Goal: Task Accomplishment & Management: Complete application form

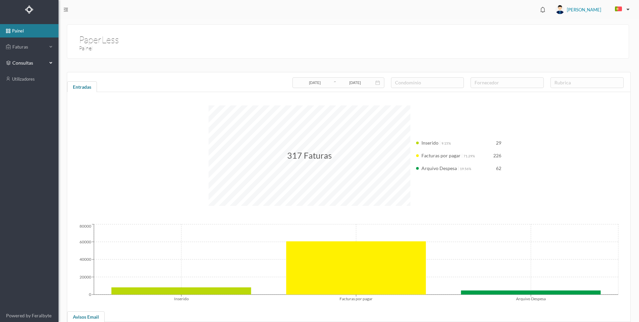
click at [53, 60] on div "consultas" at bounding box center [29, 62] width 58 height 13
click at [31, 78] on link "condomínios" at bounding box center [29, 78] width 58 height 13
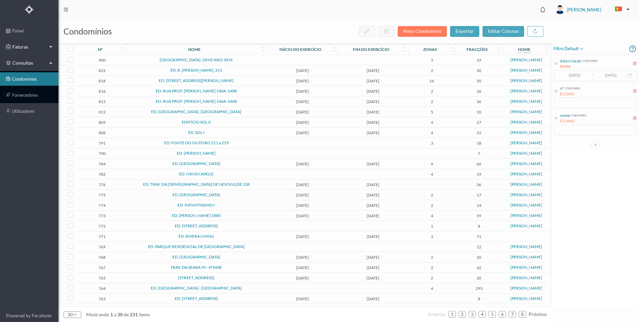
drag, startPoint x: 29, startPoint y: 46, endPoint x: 34, endPoint y: 49, distance: 5.8
click at [30, 47] on span "Faturas" at bounding box center [29, 46] width 37 height 7
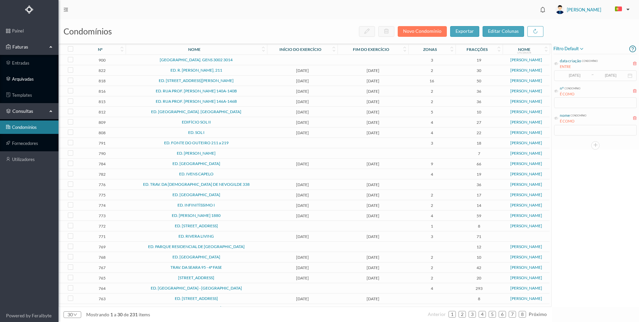
click at [34, 79] on link "arquivadas" at bounding box center [29, 78] width 58 height 13
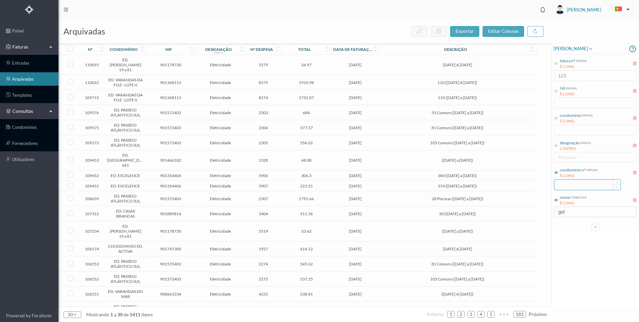
drag, startPoint x: 558, startPoint y: 172, endPoint x: 571, endPoint y: 187, distance: 19.2
click at [558, 173] on icon at bounding box center [556, 172] width 4 height 4
drag, startPoint x: 576, startPoint y: 189, endPoint x: 607, endPoint y: 186, distance: 31.2
click at [576, 189] on input at bounding box center [588, 185] width 66 height 10
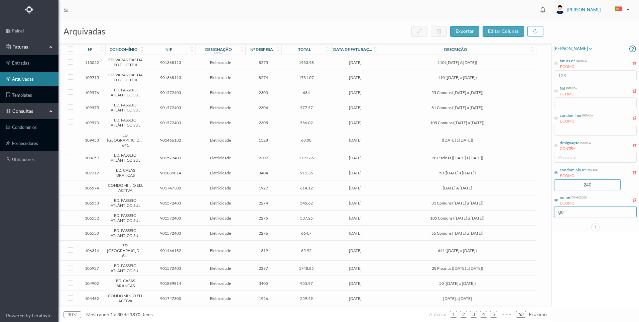
type input "240"
drag, startPoint x: 576, startPoint y: 209, endPoint x: 573, endPoint y: 225, distance: 16.5
click at [539, 210] on div "arquivadas exportar editar colunas nº condomínio nif designação rubrica nº desp…" at bounding box center [348, 170] width 581 height 302
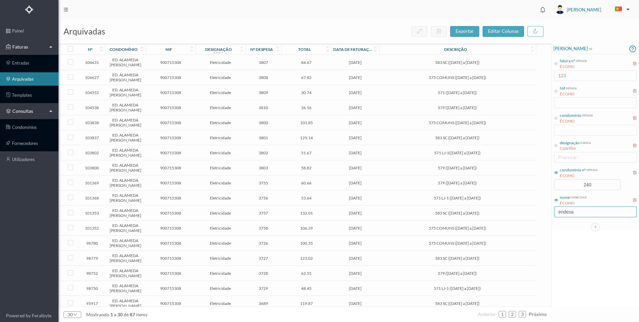
click at [593, 213] on input "endesa" at bounding box center [595, 211] width 83 height 11
drag, startPoint x: 577, startPoint y: 213, endPoint x: 548, endPoint y: 209, distance: 29.4
click at [548, 209] on div "arquivadas exportar editar colunas nº condomínio nif designação rubrica nº desp…" at bounding box center [348, 170] width 581 height 302
type input "acciona"
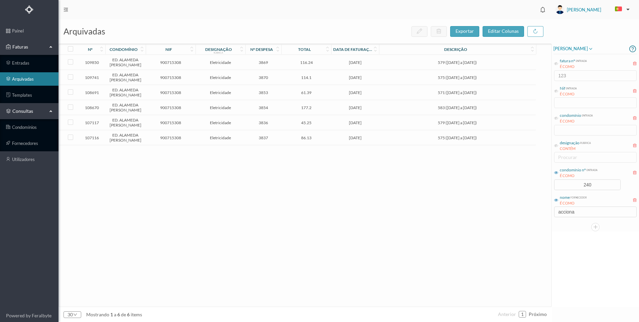
click at [313, 70] on td "116.24" at bounding box center [306, 62] width 50 height 15
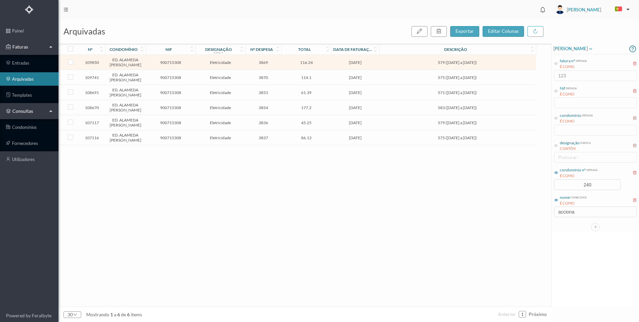
click at [313, 70] on td "116.24" at bounding box center [306, 62] width 50 height 15
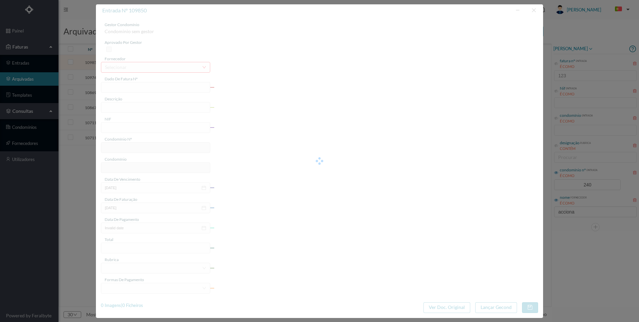
type input "FT P25/034657"
type input "579 ([DATE] a [DATE])"
type input "900715308"
type input "[DATE]"
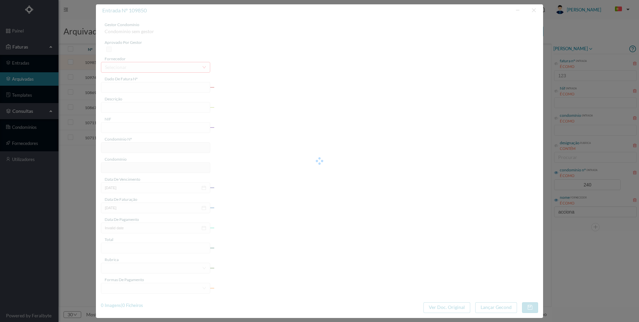
type input "[DATE]"
type input "116.24"
type input "240"
type input "ED. ALAMEDA [PERSON_NAME]"
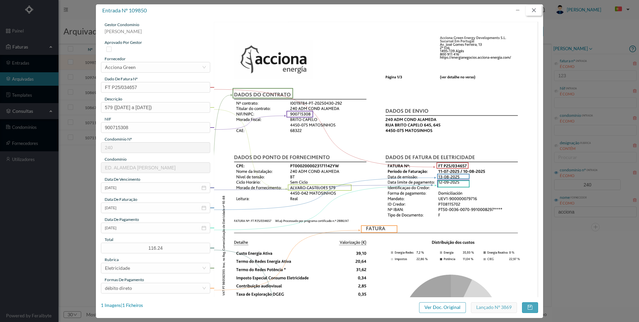
click at [535, 11] on button "button" at bounding box center [534, 10] width 16 height 11
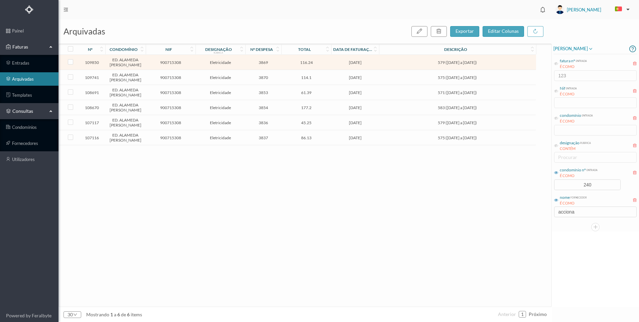
click at [416, 69] on td "579 ([DATE] a [DATE])" at bounding box center [457, 62] width 157 height 15
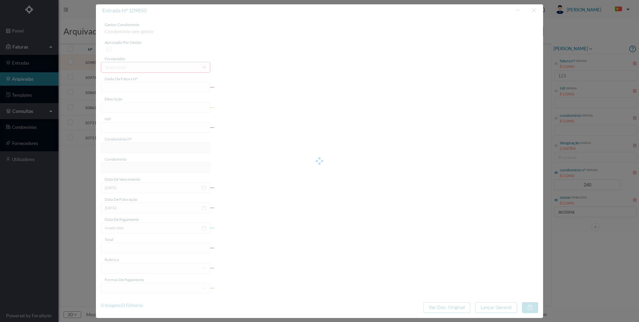
type input "FT P25/034657"
type input "579 ([DATE] a [DATE])"
type input "900715308"
type input "[DATE]"
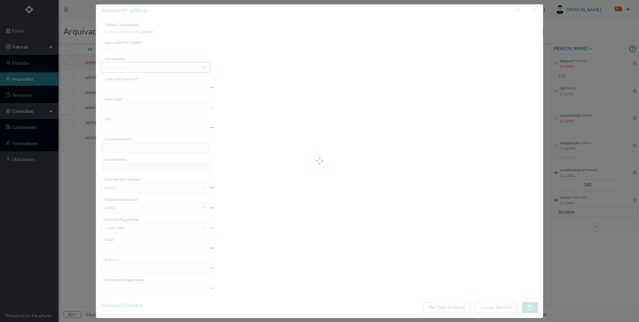
type input "[DATE]"
type input "116.24"
type input "240"
type input "ED. ALAMEDA [PERSON_NAME]"
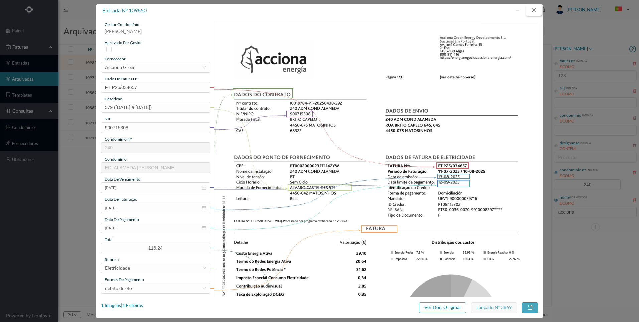
click at [535, 10] on button "button" at bounding box center [534, 10] width 16 height 11
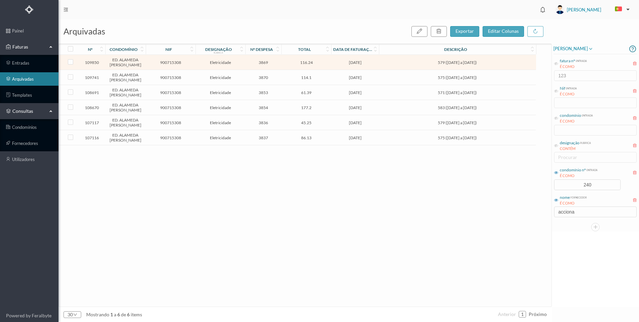
click at [352, 250] on div "109850 ED. [GEOGRAPHIC_DATA] 900715308 Eletricidade 3869 116.24 [DATE] 579 ([DA…" at bounding box center [297, 180] width 477 height 251
click at [384, 68] on td "579 ([DATE] a [DATE])" at bounding box center [457, 62] width 157 height 15
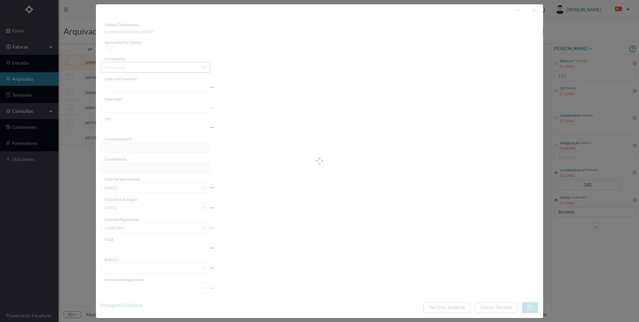
type input "FT P25/034657"
type input "579 ([DATE] a [DATE])"
type input "900715308"
type input "[DATE]"
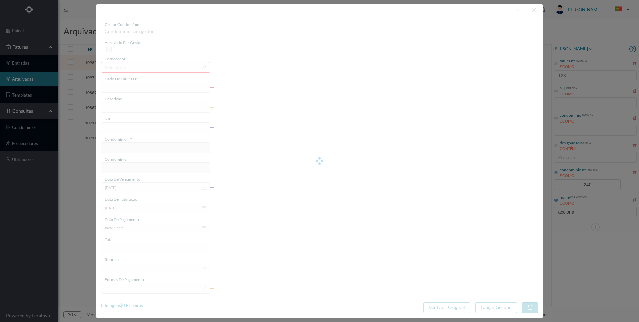
type input "[DATE]"
type input "116.24"
type input "240"
type input "ED. ALAMEDA [PERSON_NAME]"
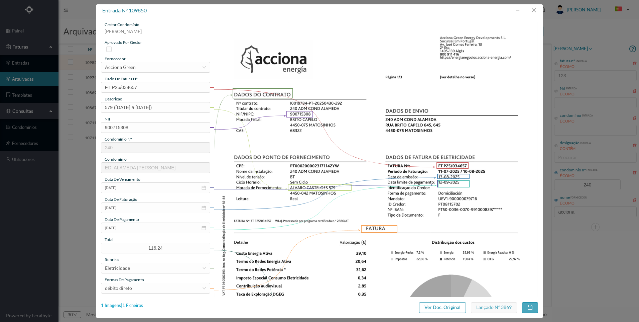
click at [140, 305] on div "1 Imagens | 1 Ficheiros" at bounding box center [122, 305] width 42 height 7
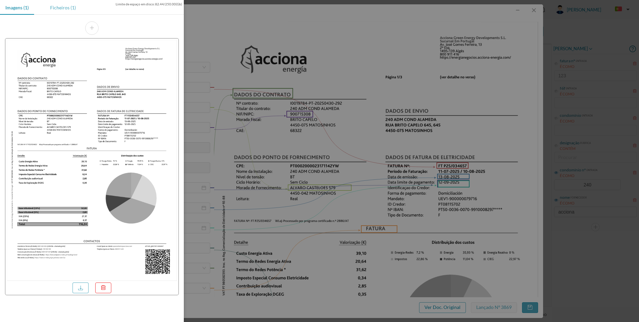
click at [66, 8] on div "Ficheiros (1)" at bounding box center [63, 7] width 36 height 15
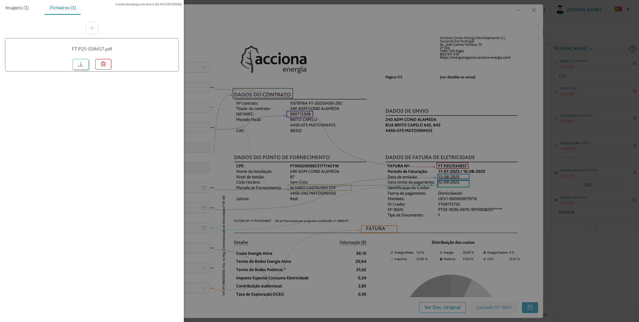
click at [83, 64] on link at bounding box center [81, 64] width 16 height 11
click at [580, 253] on div at bounding box center [319, 161] width 639 height 322
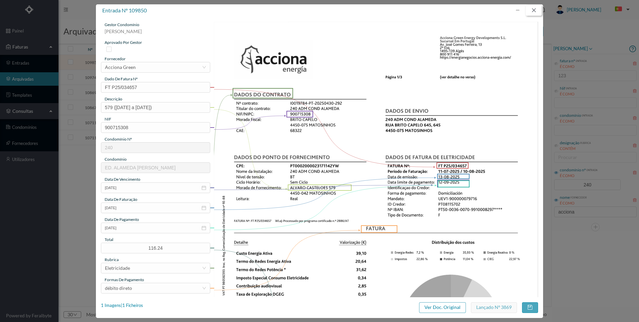
click at [535, 10] on button "button" at bounding box center [534, 10] width 16 height 11
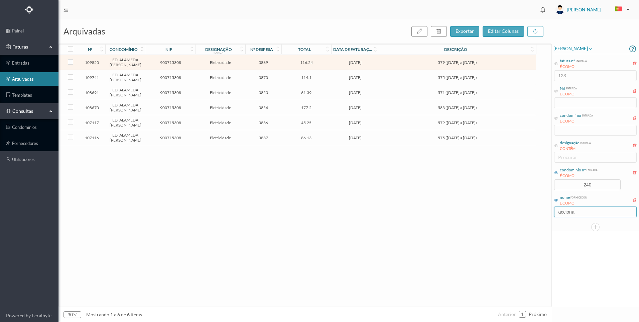
drag, startPoint x: 586, startPoint y: 214, endPoint x: 536, endPoint y: 211, distance: 50.5
click at [536, 211] on div "arquivadas exportar editar colunas nº condomínio nif designação rubrica nº desp…" at bounding box center [348, 170] width 581 height 302
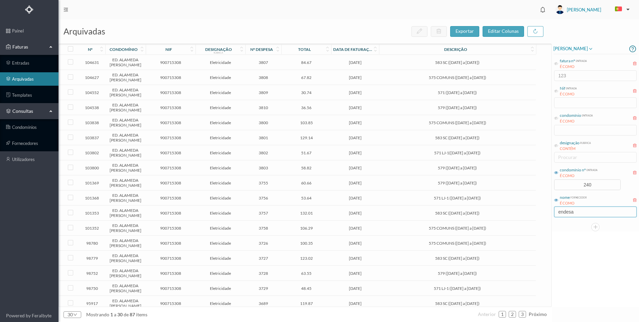
type input "endesa"
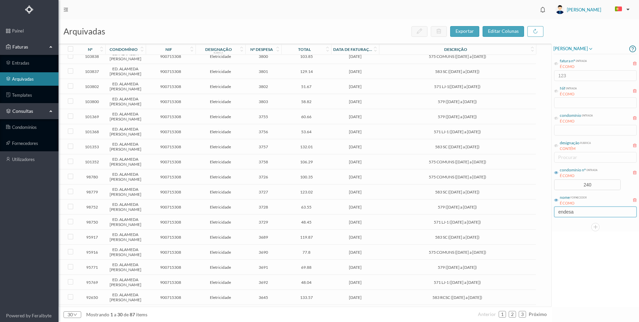
scroll to position [67, 0]
click at [458, 118] on span "579 ([DATE] a [DATE])" at bounding box center [457, 115] width 153 height 5
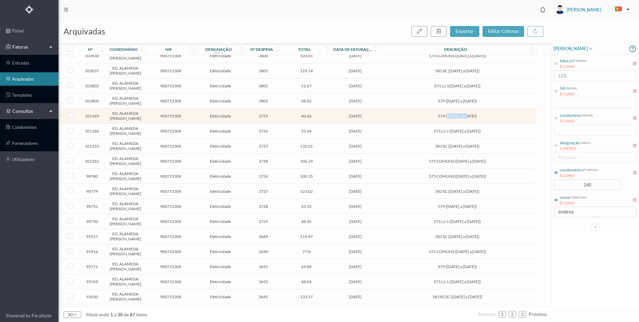
click at [458, 118] on span "579 ([DATE] a [DATE])" at bounding box center [457, 115] width 153 height 5
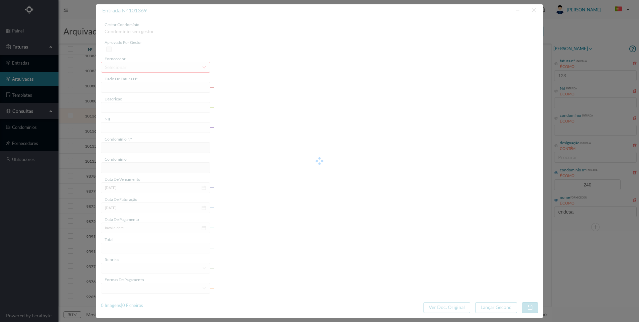
type input "FAC 0290312025/0081133055"
type input "579 ([DATE] a [DATE])"
type input "900715308"
type input "[DATE]"
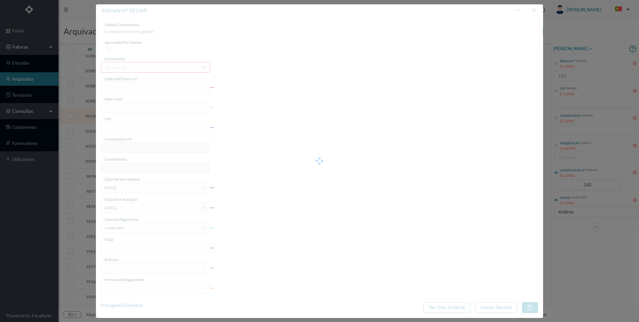
type input "[DATE]"
type input "60.66"
type input "240"
type input "ED. ALAMEDA [PERSON_NAME]"
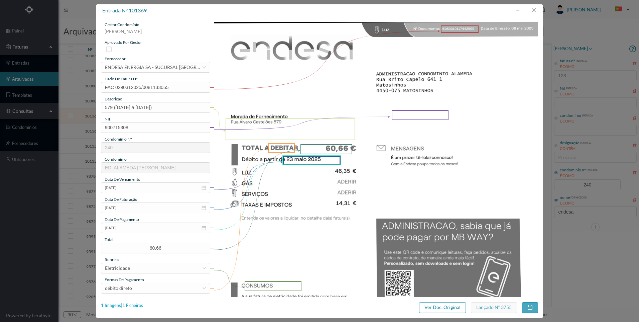
click at [132, 306] on div "1 Imagens | 1 Ficheiros" at bounding box center [122, 305] width 42 height 7
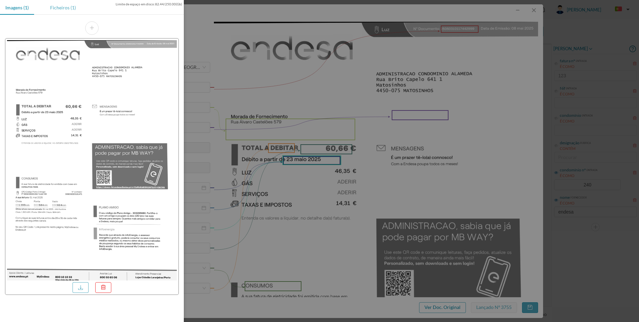
click at [74, 9] on div "Ficheiros (1)" at bounding box center [63, 7] width 36 height 15
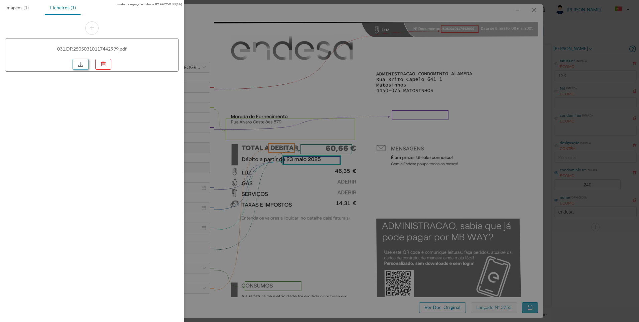
click at [89, 62] on div at bounding box center [82, 63] width 19 height 12
click at [87, 61] on link at bounding box center [81, 64] width 16 height 11
drag, startPoint x: 530, startPoint y: 15, endPoint x: 533, endPoint y: 11, distance: 5.0
click at [531, 15] on div at bounding box center [319, 161] width 639 height 322
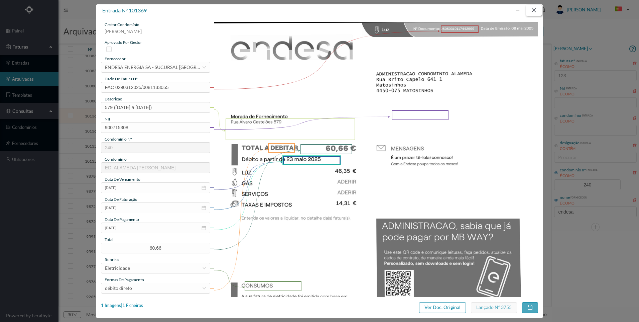
click at [533, 11] on body "painel Faturas entradas arquivadas templates consultas condomínios fornecedores…" at bounding box center [319, 161] width 639 height 322
click at [533, 11] on button "button" at bounding box center [534, 10] width 16 height 11
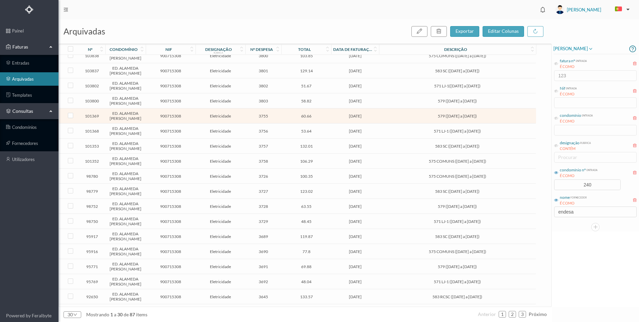
click at [442, 103] on span "579 ([DATE] a [DATE])" at bounding box center [457, 100] width 153 height 5
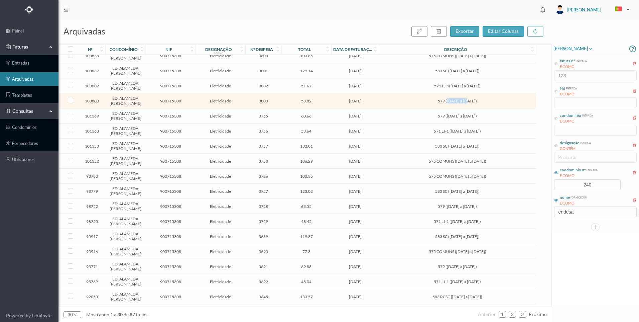
click at [442, 103] on span "579 ([DATE] a [DATE])" at bounding box center [457, 100] width 153 height 5
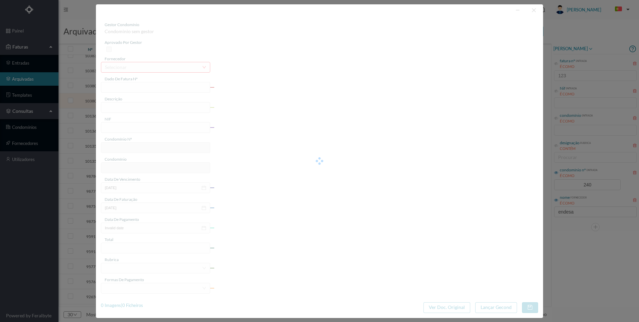
type input "FAC 0290312025/0081159688"
type input "579 ([DATE] a [DATE])"
type input "900715308"
type input "[DATE]"
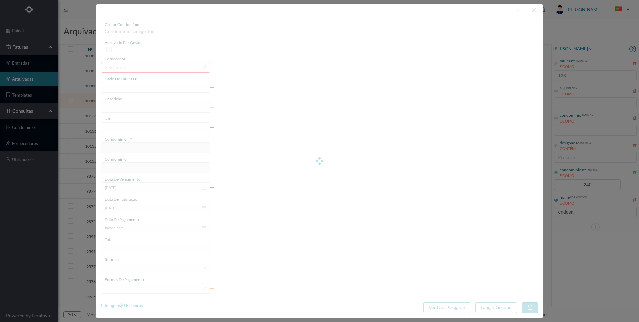
type input "[DATE]"
type input "58.82"
type input "240"
type input "ED. ALAMEDA [PERSON_NAME]"
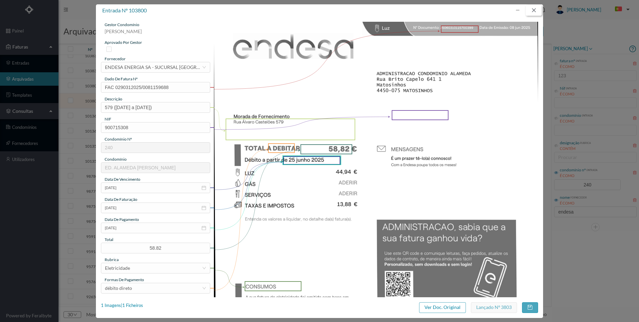
click at [534, 14] on button "button" at bounding box center [534, 10] width 16 height 11
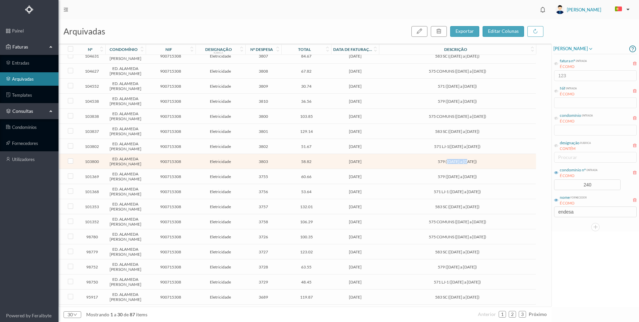
scroll to position [0, 0]
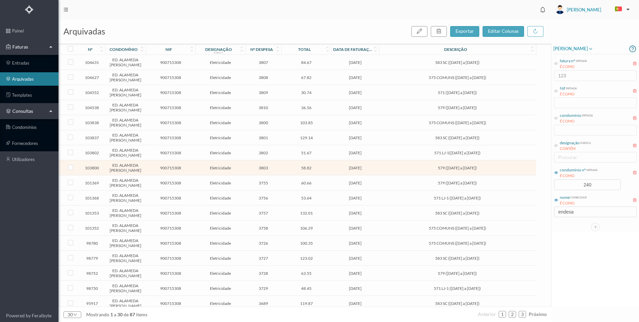
click at [382, 115] on td "579 ([DATE] a [DATE])" at bounding box center [457, 107] width 157 height 15
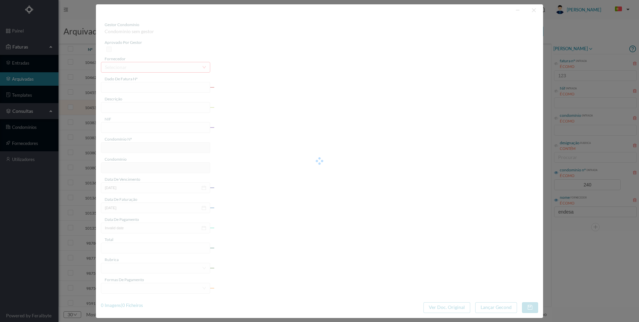
type input "FAC 0290312025/0081172924"
type input "579 ([DATE] a [DATE])"
type input "900715308"
type input "[DATE]"
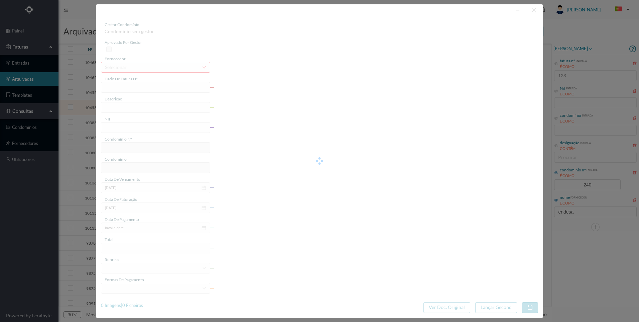
type input "[DATE]"
type input "36.56"
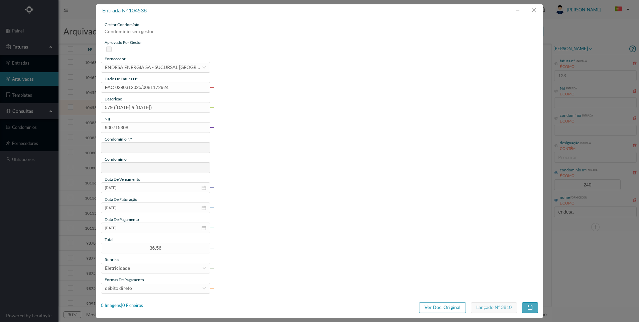
type input "240"
type input "ED. ALAMEDA [PERSON_NAME]"
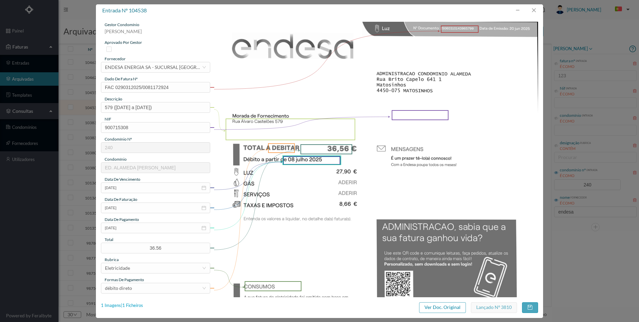
click at [141, 303] on div "1 Imagens | 1 Ficheiros" at bounding box center [122, 305] width 42 height 7
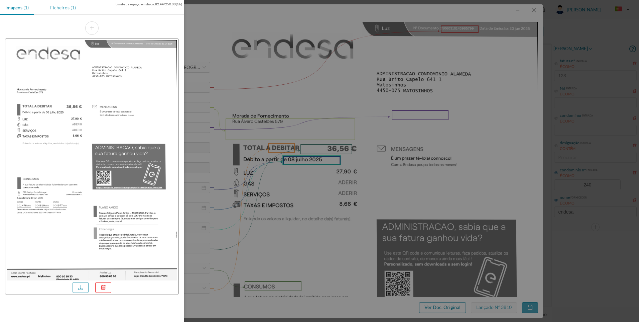
click at [61, 13] on div "Ficheiros (1)" at bounding box center [63, 7] width 36 height 15
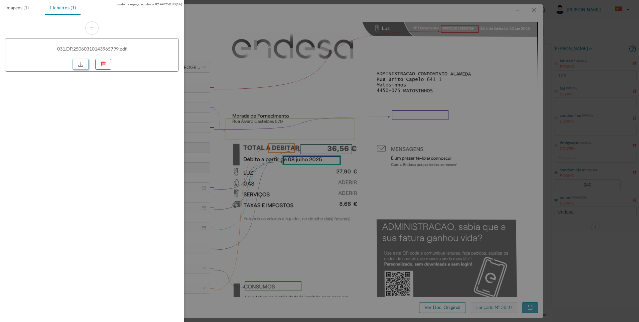
click at [80, 62] on link at bounding box center [81, 64] width 16 height 11
click at [511, 87] on div at bounding box center [319, 161] width 639 height 322
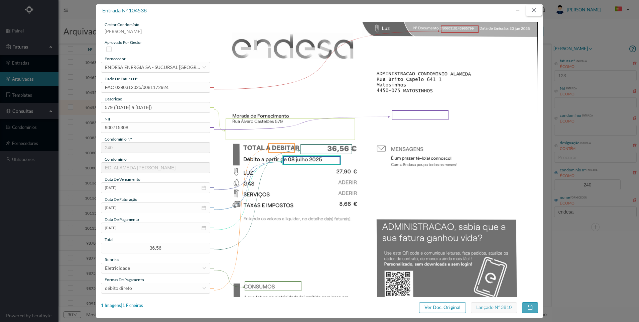
click at [534, 12] on button "button" at bounding box center [534, 10] width 16 height 11
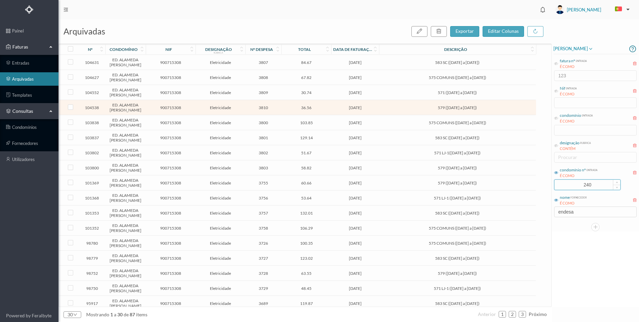
drag, startPoint x: 606, startPoint y: 187, endPoint x: 562, endPoint y: 185, distance: 44.5
click at [562, 185] on input "240" at bounding box center [588, 185] width 66 height 10
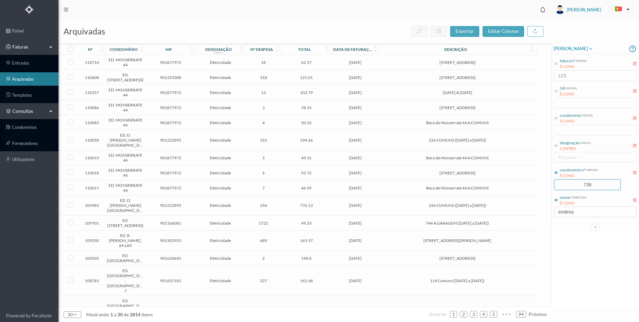
type input "739"
drag, startPoint x: 613, startPoint y: 178, endPoint x: 605, endPoint y: 184, distance: 10.4
click at [611, 179] on div "condomínio nº entrada É COMO 739" at bounding box center [596, 177] width 84 height 25
drag, startPoint x: 605, startPoint y: 185, endPoint x: 596, endPoint y: 244, distance: 59.9
click at [600, 204] on div "fatura nº entrada É COMO 123 Nif entrada É COMO condomínio entrada É COMO desig…" at bounding box center [596, 135] width 84 height 163
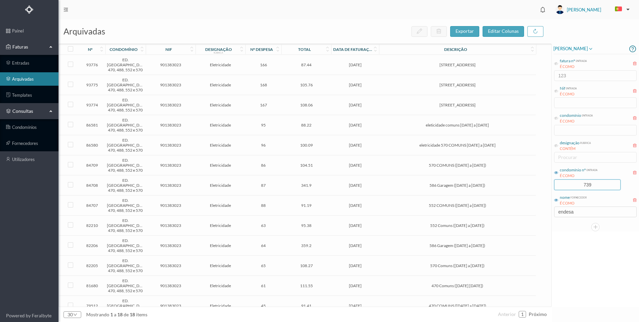
drag, startPoint x: 596, startPoint y: 244, endPoint x: 586, endPoint y: 267, distance: 24.7
click at [594, 248] on div "[PERSON_NAME] fatura nº entrada É COMO 123 Nif entrada É COMO condomínio entrad…" at bounding box center [595, 174] width 87 height 263
drag, startPoint x: 573, startPoint y: 213, endPoint x: 530, endPoint y: 212, distance: 42.1
click at [532, 212] on div "arquivadas exportar editar colunas nº condomínio nif designação rubrica nº desp…" at bounding box center [348, 170] width 581 height 302
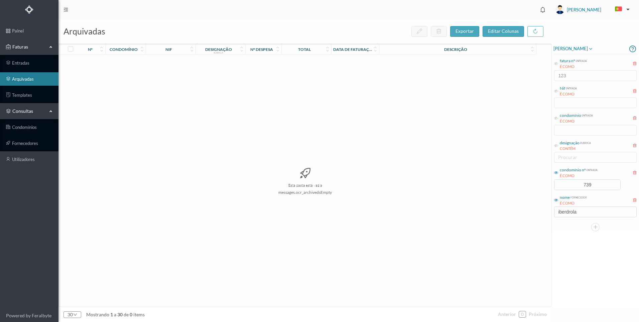
drag, startPoint x: 593, startPoint y: 219, endPoint x: 588, endPoint y: 213, distance: 6.9
click at [593, 218] on div "[PERSON_NAME] fatura nº entrada É COMO 123 Nif entrada É COMO condomínio entrad…" at bounding box center [595, 137] width 87 height 188
click at [588, 213] on input "iberdrola" at bounding box center [595, 211] width 83 height 11
click at [586, 248] on div "[PERSON_NAME] fatura nº entrada É COMO 123 Nif entrada É COMO condomínio entrad…" at bounding box center [595, 174] width 87 height 263
click at [589, 212] on input "iberdrola" at bounding box center [595, 211] width 83 height 11
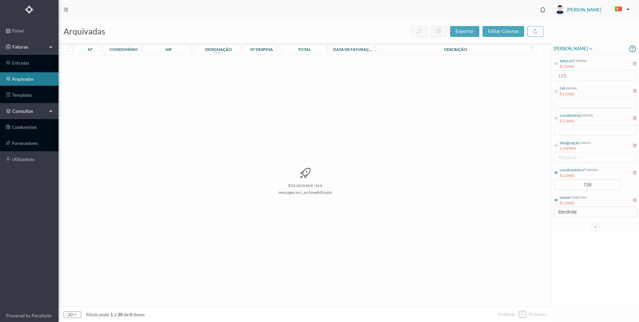
click at [615, 248] on div "[PERSON_NAME] fatura nº entrada É COMO 123 Nif entrada É COMO condomínio entrad…" at bounding box center [595, 174] width 87 height 263
drag, startPoint x: 582, startPoint y: 214, endPoint x: 555, endPoint y: 213, distance: 27.4
click at [555, 213] on input "iberdrola" at bounding box center [595, 211] width 83 height 11
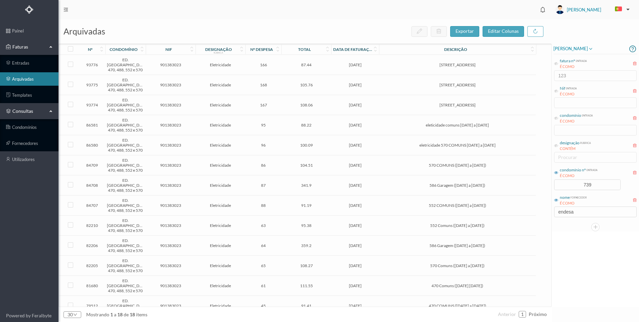
click at [615, 267] on div "[PERSON_NAME] fatura nº entrada É COMO 123 Nif entrada É COMO condomínio entrad…" at bounding box center [595, 174] width 87 height 263
drag, startPoint x: 549, startPoint y: 213, endPoint x: 545, endPoint y: 213, distance: 4.0
click at [545, 213] on div "arquivadas exportar editar colunas nº condomínio nif designação rubrica nº desp…" at bounding box center [348, 170] width 581 height 302
type input "repsol"
click at [415, 147] on span "586 Garagem ([DATE] a [DATE])" at bounding box center [457, 144] width 153 height 5
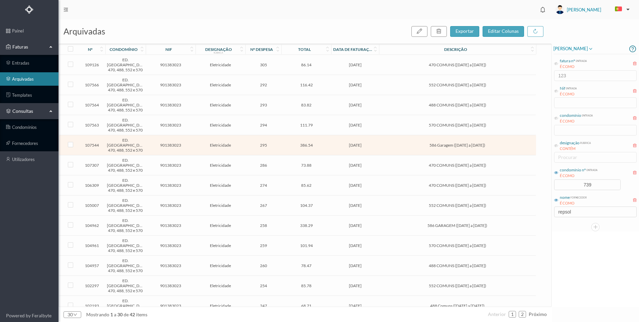
click at [415, 147] on span "586 Garagem ([DATE] a [DATE])" at bounding box center [457, 144] width 153 height 5
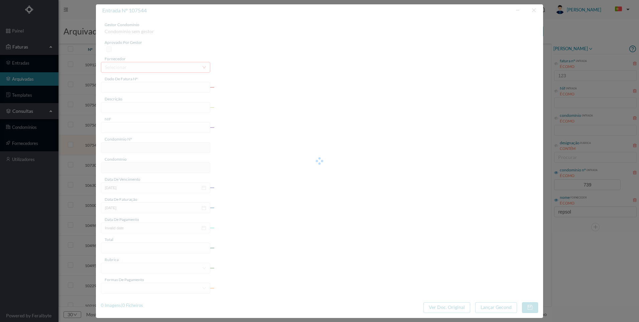
type input "FAC 0220762025/0053300759"
type input "586 Garagem ([DATE] a [DATE])"
type input "901383023"
type input "[DATE]"
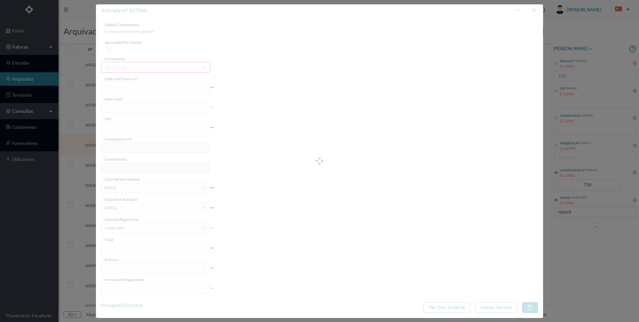
type input "[DATE]"
type input "386.54"
type input "739"
type input "ED. [GEOGRAPHIC_DATA] 470, 488, 552 e 570"
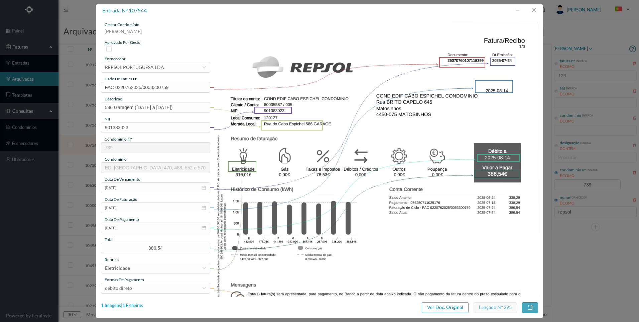
click at [137, 306] on div "1 Imagens | 1 Ficheiros" at bounding box center [122, 305] width 42 height 7
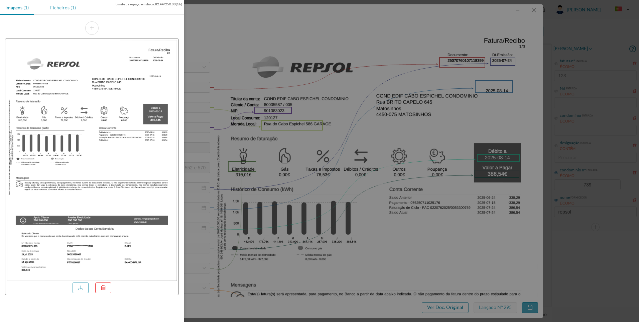
click at [71, 8] on div "Ficheiros (1)" at bounding box center [63, 7] width 36 height 15
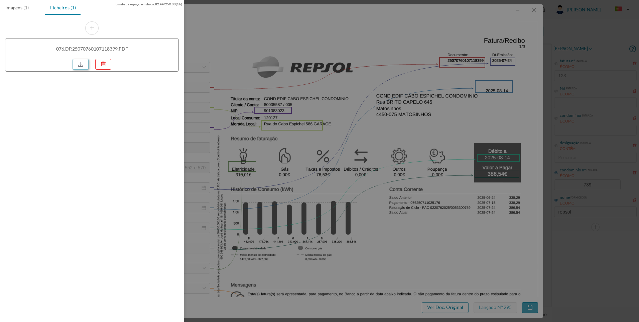
click at [87, 63] on link at bounding box center [81, 64] width 16 height 11
click at [563, 36] on div at bounding box center [319, 161] width 639 height 322
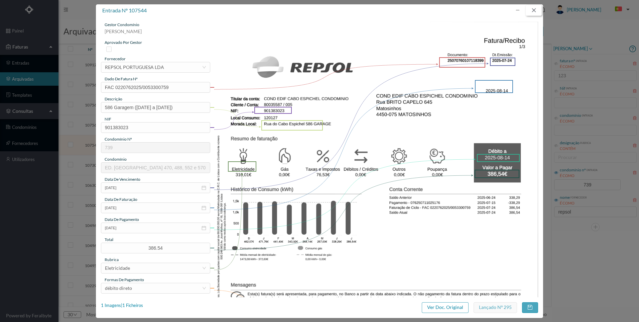
drag, startPoint x: 534, startPoint y: 11, endPoint x: 529, endPoint y: 23, distance: 12.7
click at [534, 12] on button "button" at bounding box center [534, 10] width 16 height 11
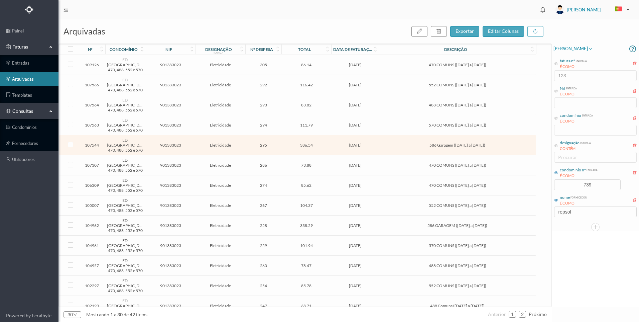
click at [592, 194] on div "nome fornecedor É COMO" at bounding box center [595, 200] width 83 height 13
drag, startPoint x: 596, startPoint y: 186, endPoint x: 562, endPoint y: 198, distance: 36.2
click at [560, 182] on input "739" at bounding box center [588, 185] width 66 height 10
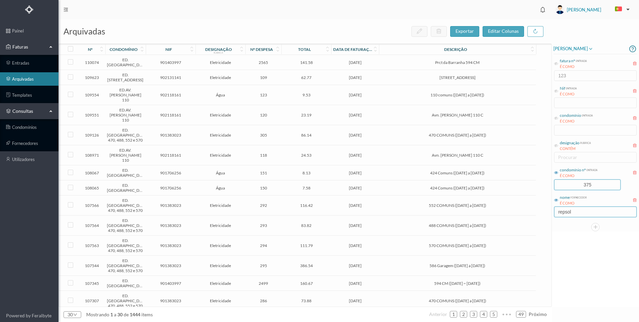
type input "375"
drag, startPoint x: 582, startPoint y: 216, endPoint x: 541, endPoint y: 213, distance: 40.9
click at [541, 213] on div "arquivadas exportar editar colunas nº condomínio nif designação rubrica nº desp…" at bounding box center [348, 170] width 581 height 302
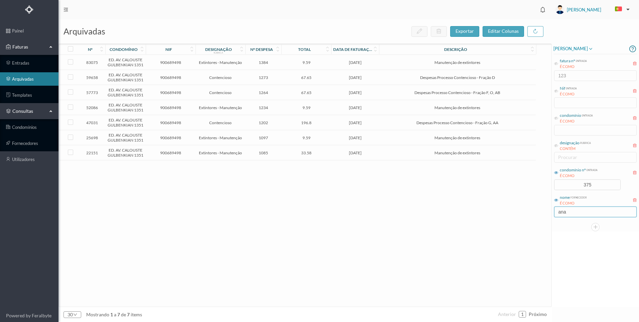
type input "ana"
drag, startPoint x: 373, startPoint y: 51, endPoint x: 376, endPoint y: 55, distance: 5.0
click at [373, 51] on div "data de faturação" at bounding box center [355, 49] width 47 height 11
click at [376, 50] on icon at bounding box center [375, 49] width 5 height 6
click at [380, 126] on td "Despesas Processo Contencioso - Fração G, AA" at bounding box center [457, 122] width 157 height 15
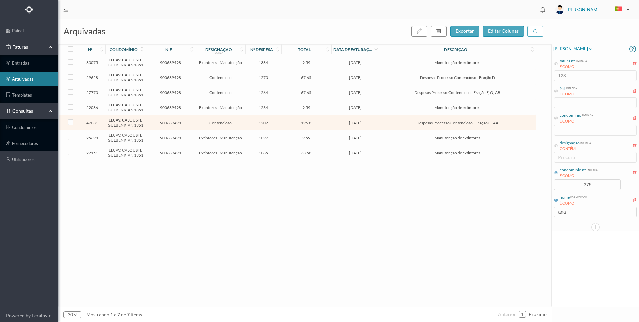
click at [418, 128] on td "Despesas Processo Contencioso - Fração G, AA" at bounding box center [457, 122] width 157 height 15
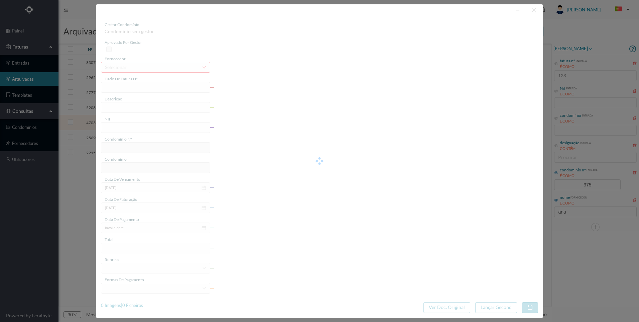
type input "FT AP/288"
type input "Despesas Processo Contencioso - Fração G, AA"
type input "900689498"
type input "[DATE]"
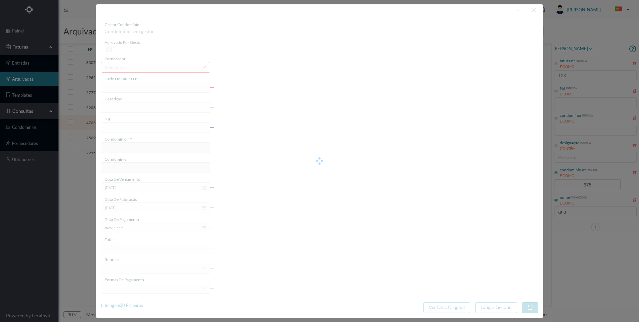
type input "[DATE]"
type input "196.80"
type input "375"
type input "ED. AV. CALOUSTE GULBENKIAN 1351"
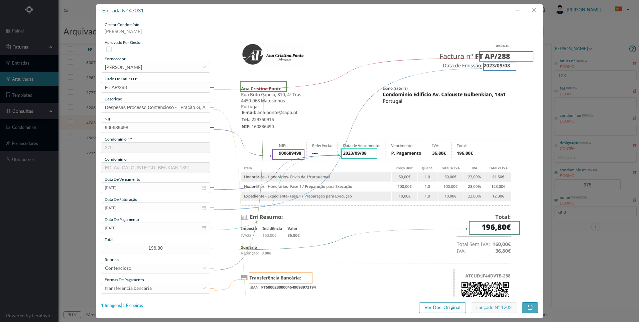
click at [133, 306] on div "1 Imagens | 1 Ficheiros" at bounding box center [122, 305] width 42 height 7
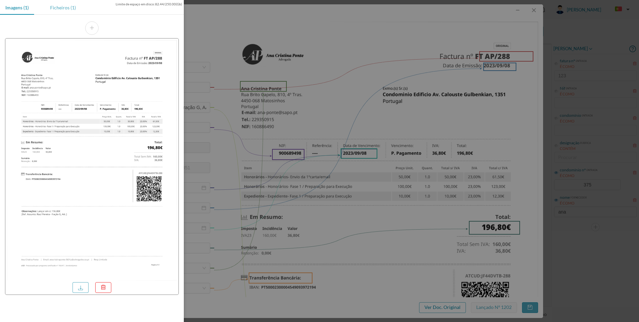
drag, startPoint x: 67, startPoint y: 6, endPoint x: 79, endPoint y: 34, distance: 30.4
click at [67, 7] on div "Ficheiros (1)" at bounding box center [63, 7] width 36 height 15
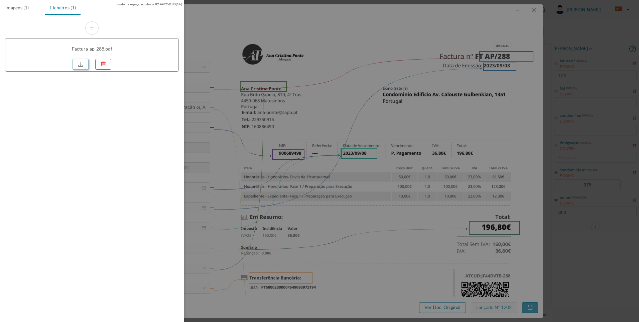
click at [83, 68] on link at bounding box center [81, 64] width 16 height 11
click at [515, 156] on div at bounding box center [319, 161] width 639 height 322
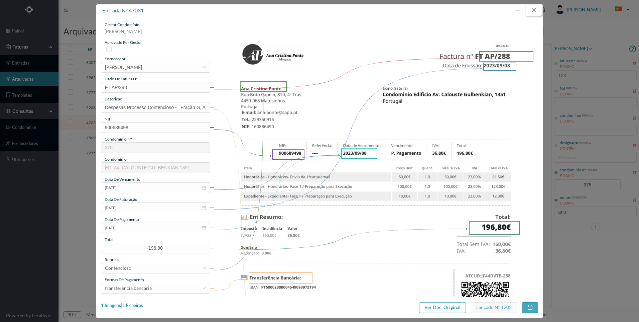
click at [539, 10] on button "button" at bounding box center [534, 10] width 16 height 11
